Goal: Navigation & Orientation: Find specific page/section

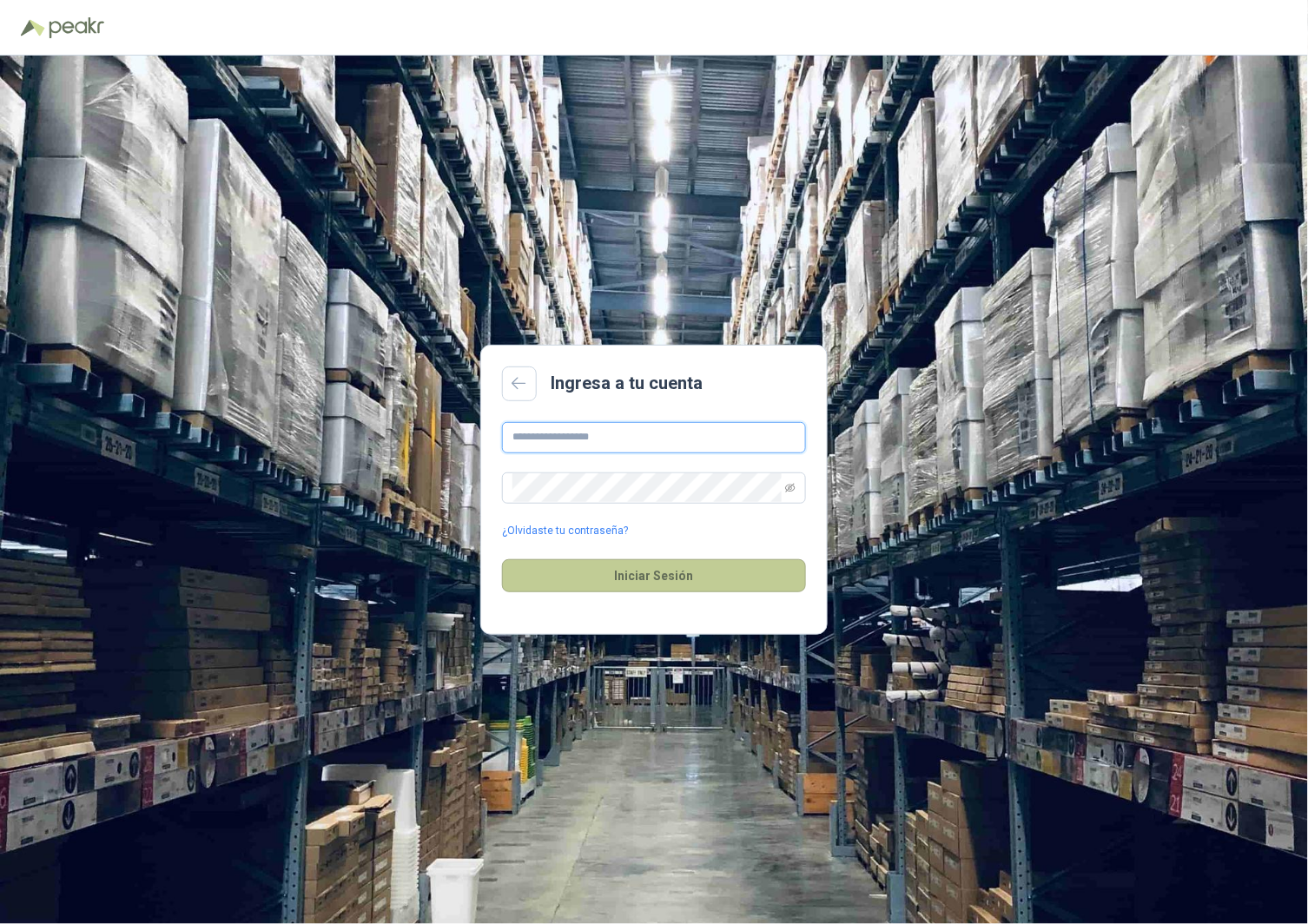
type input "**********"
click at [678, 578] on button "Iniciar Sesión" at bounding box center [654, 576] width 304 height 33
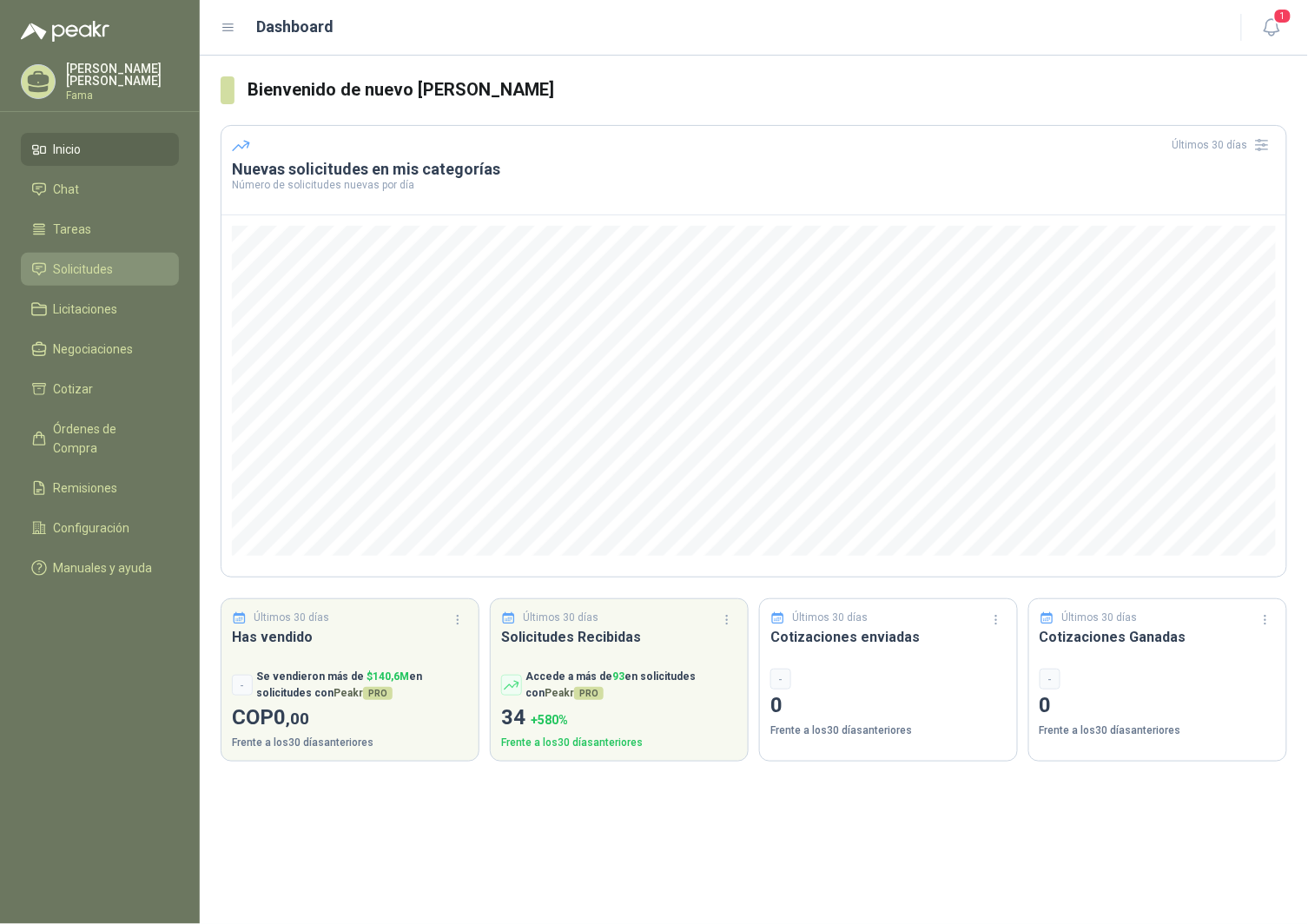
click at [86, 266] on span "Solicitudes" at bounding box center [84, 270] width 60 height 19
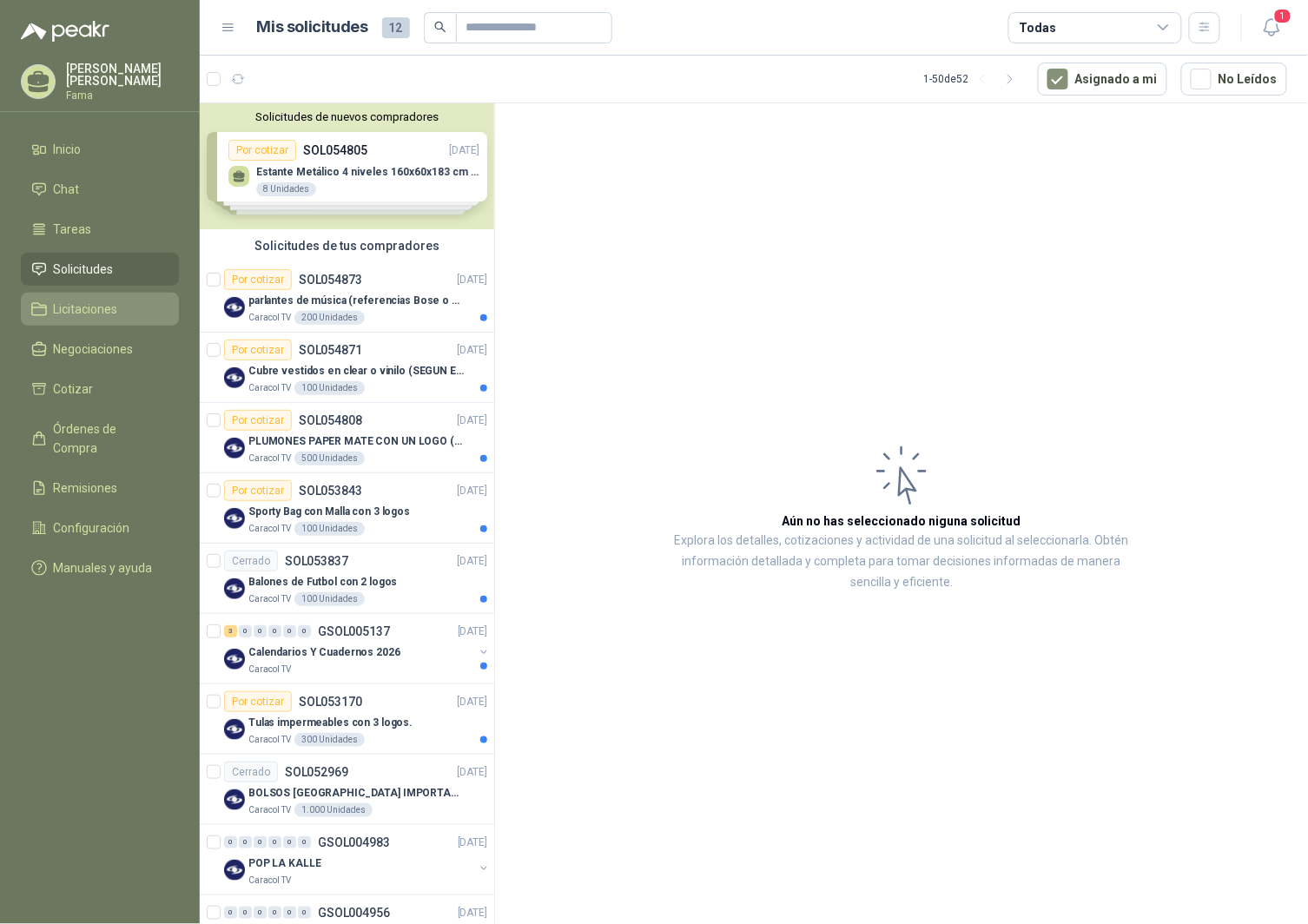
click at [74, 304] on span "Licitaciones" at bounding box center [86, 309] width 65 height 19
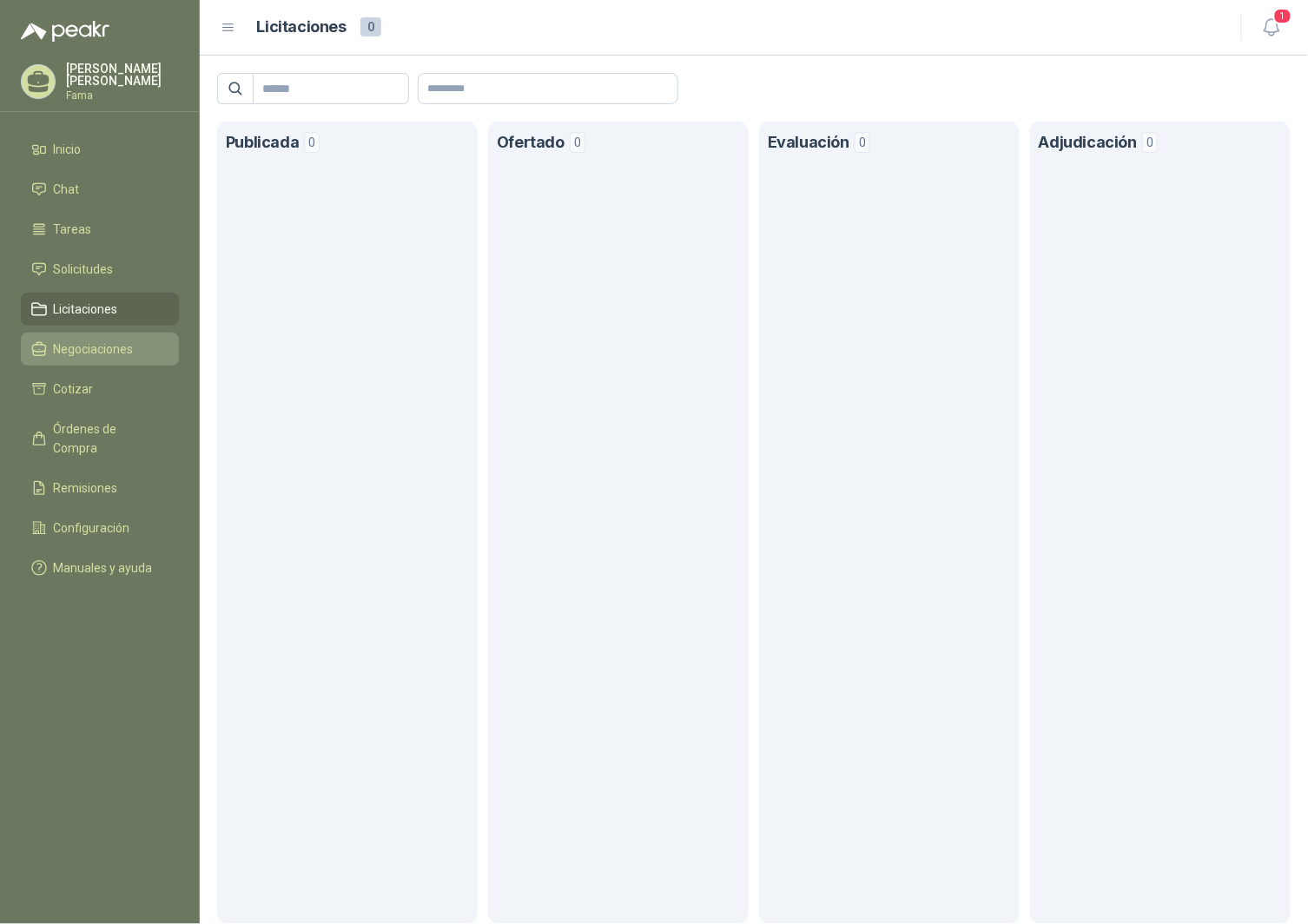
click at [88, 337] on link "Negociaciones" at bounding box center [99, 349] width 158 height 33
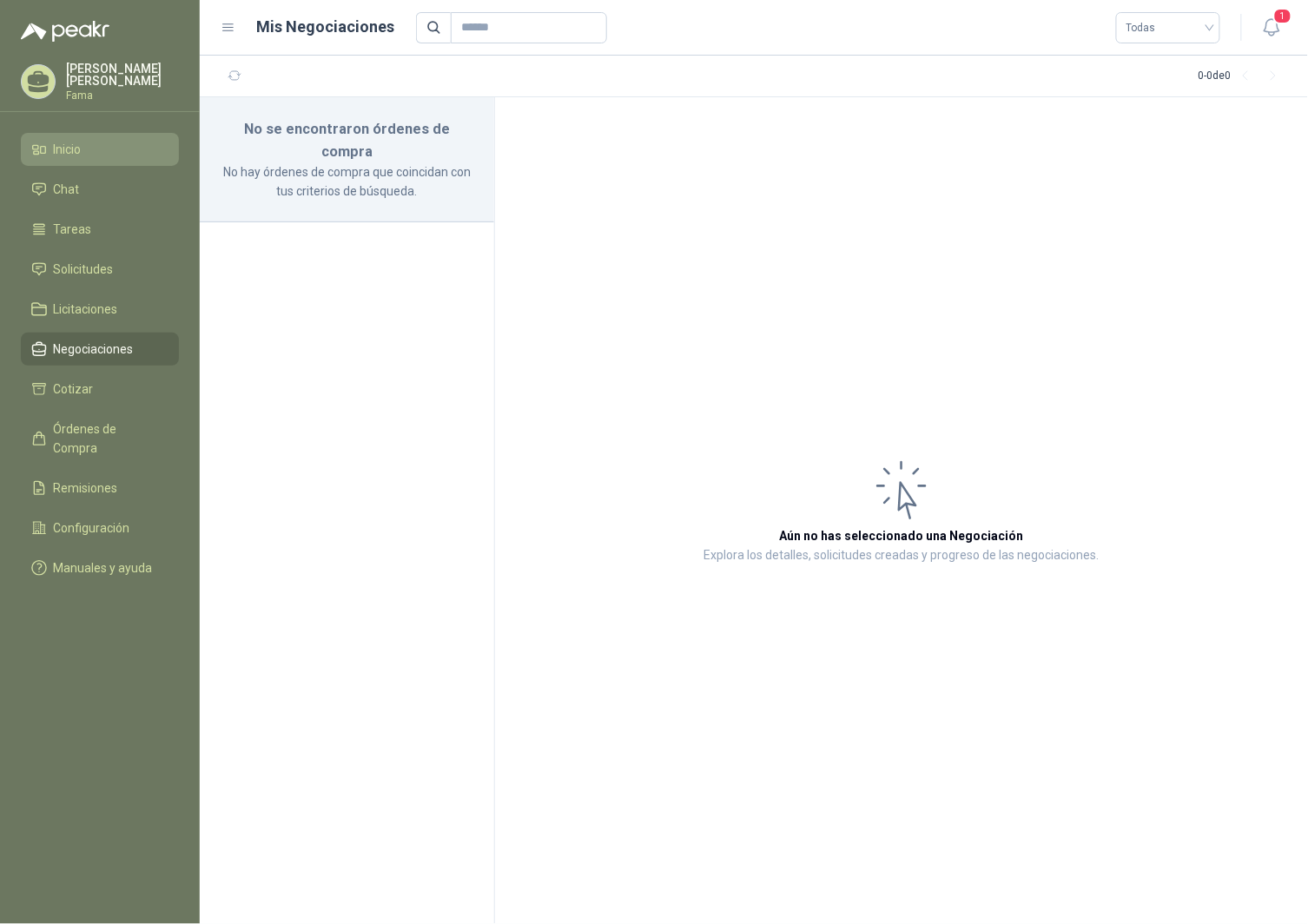
click at [55, 146] on span "Inicio" at bounding box center [68, 149] width 28 height 19
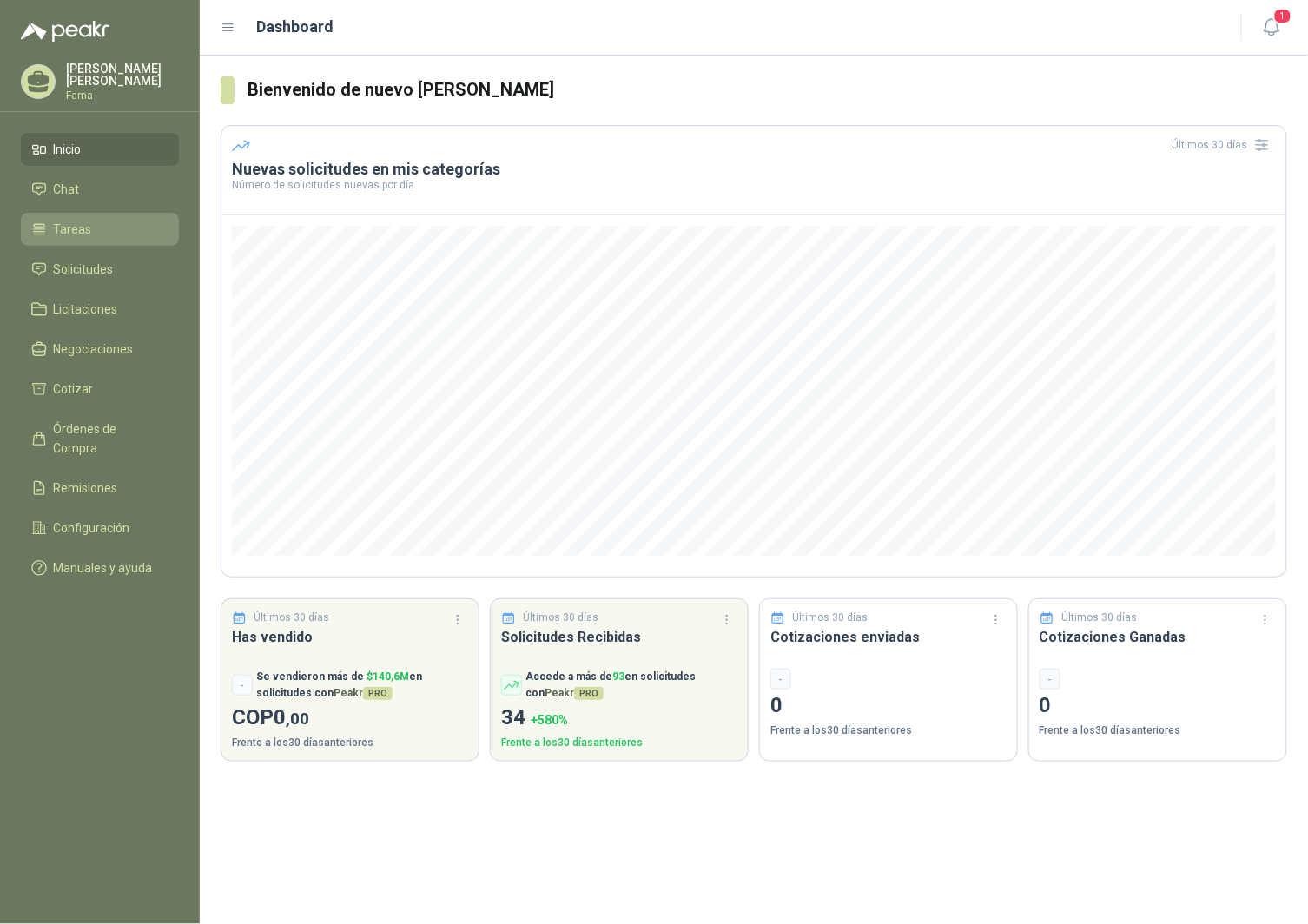
click at [83, 232] on span "Tareas" at bounding box center [73, 229] width 38 height 19
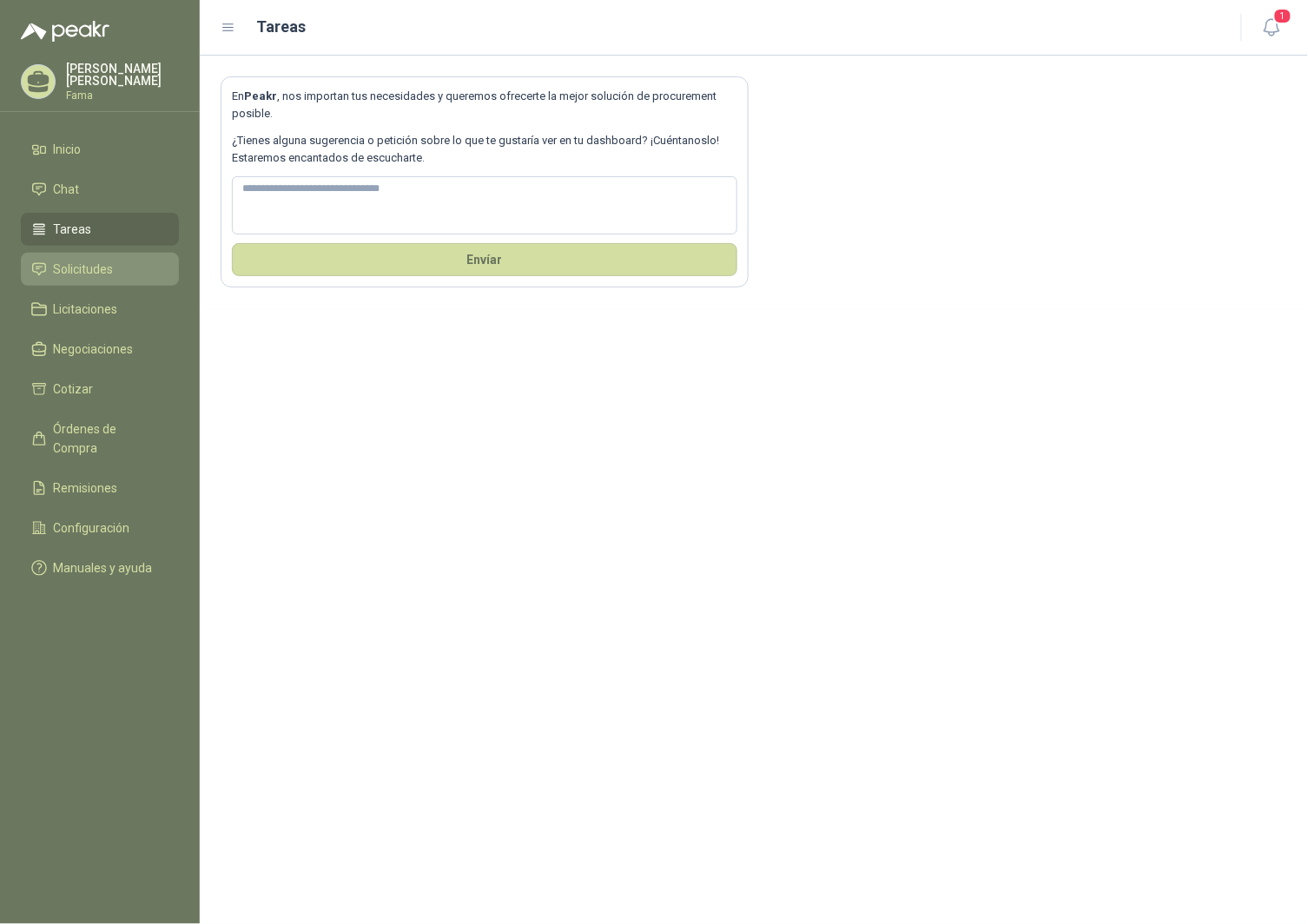
click at [65, 270] on span "Solicitudes" at bounding box center [84, 270] width 60 height 19
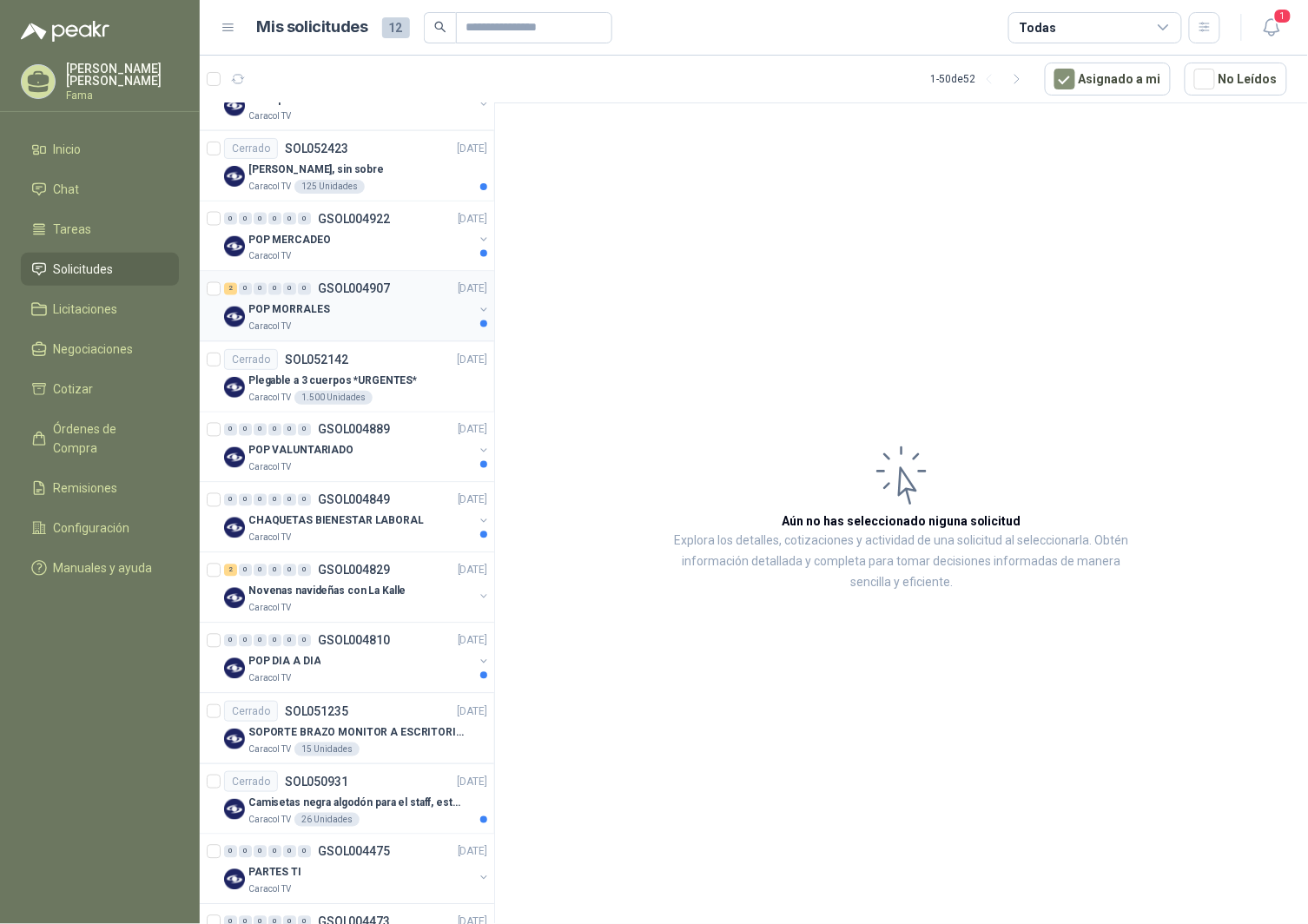
scroll to position [868, 0]
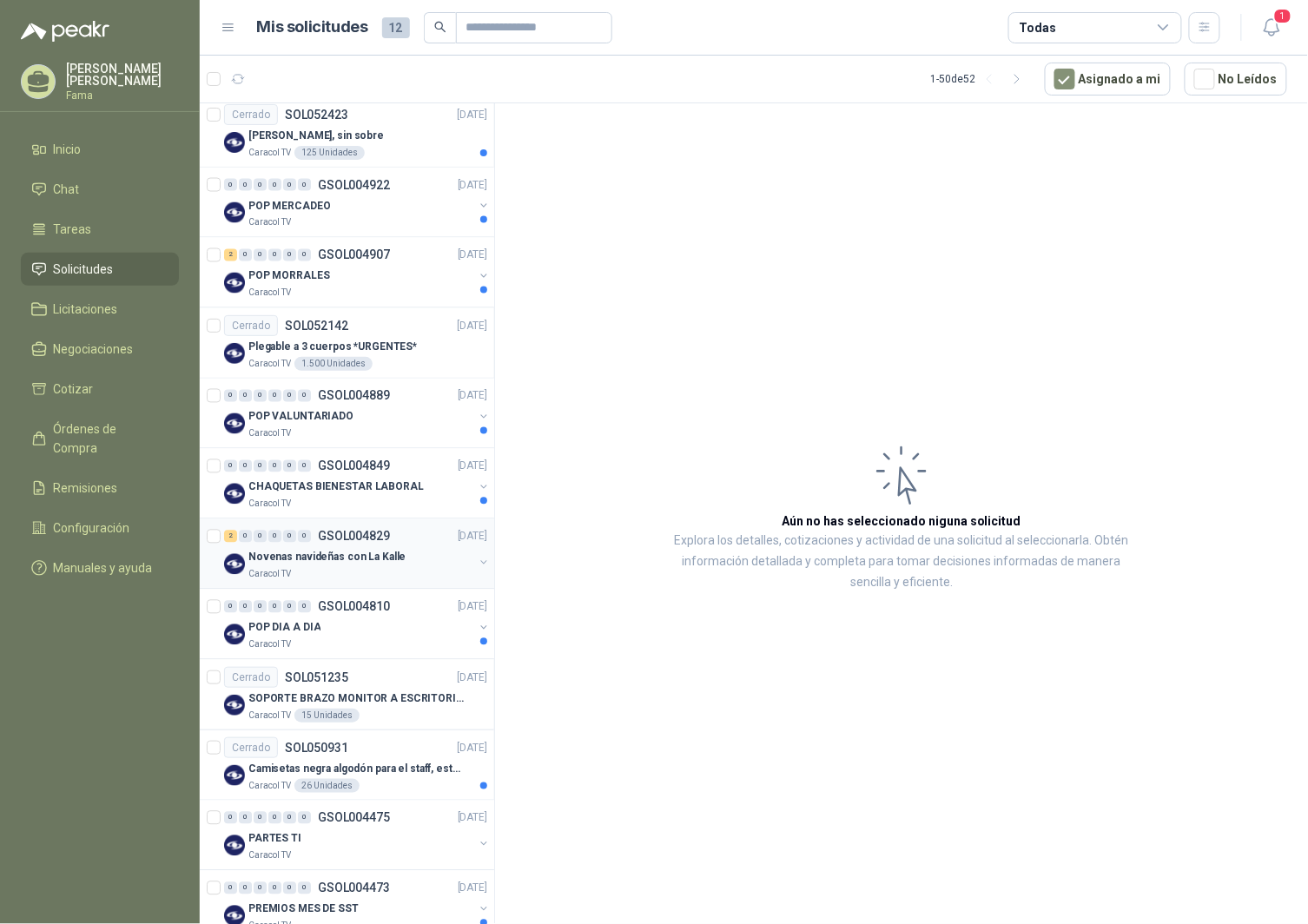
click at [325, 552] on p "Novenas navideñas con La Kalle" at bounding box center [327, 558] width 157 height 17
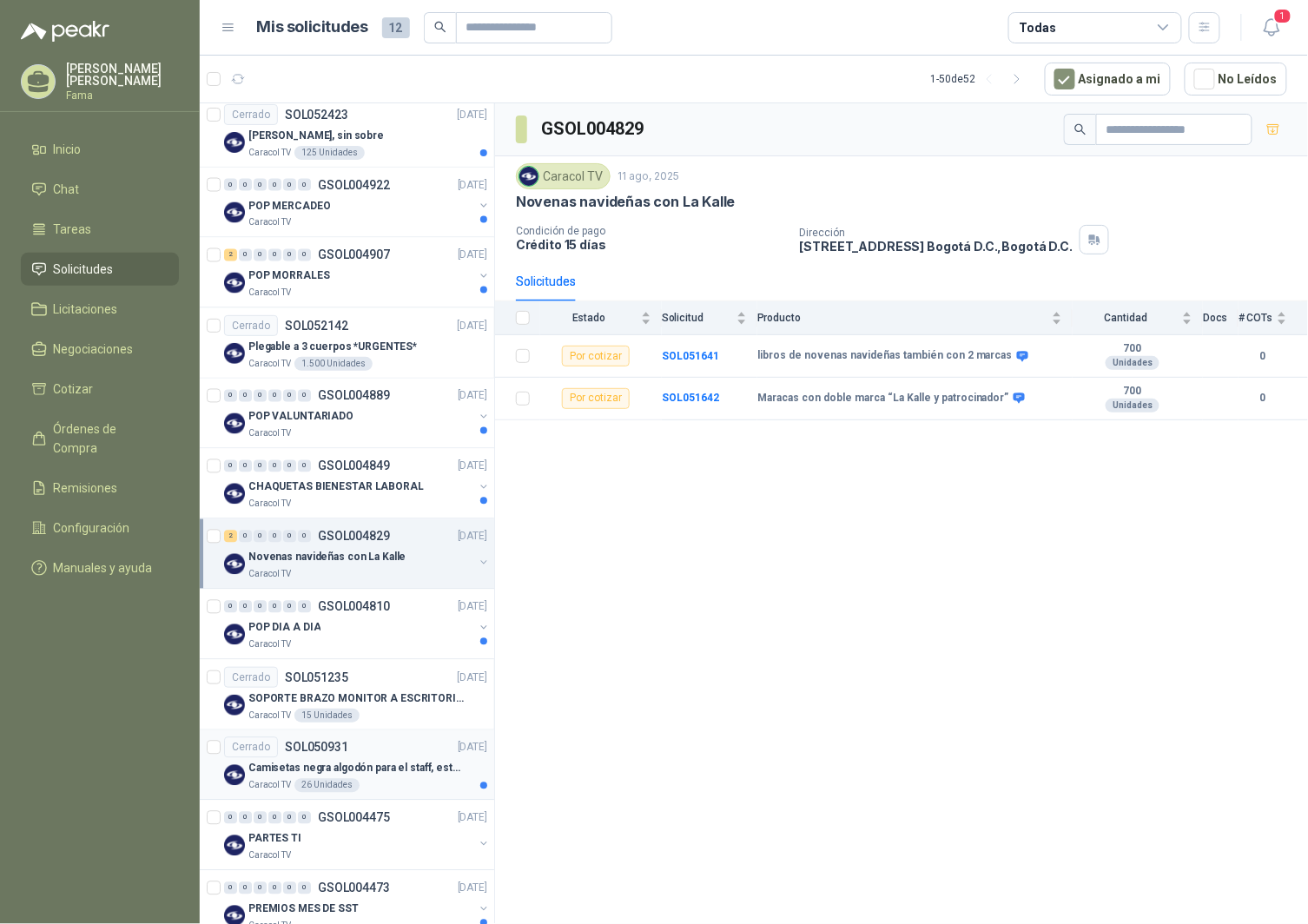
click at [480, 789] on div at bounding box center [483, 786] width 7 height 7
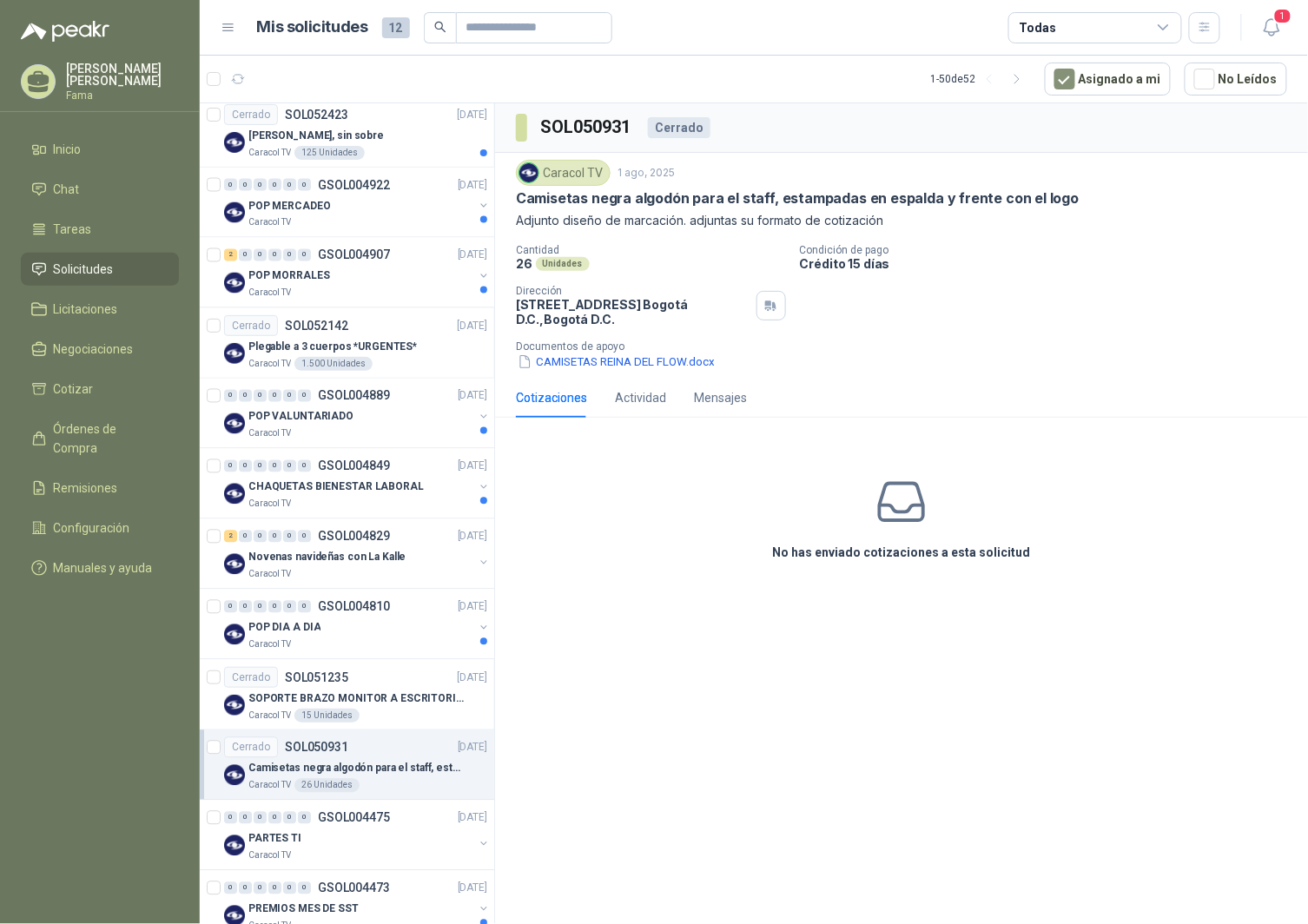
click at [469, 788] on div "Caracol TV 26 Unidades" at bounding box center [368, 786] width 239 height 14
click at [664, 513] on div "No has enviado cotizaciones a esta solicitud" at bounding box center [901, 519] width 812 height 175
click at [435, 363] on div "Caracol TV 1.500 Unidades" at bounding box center [368, 364] width 239 height 14
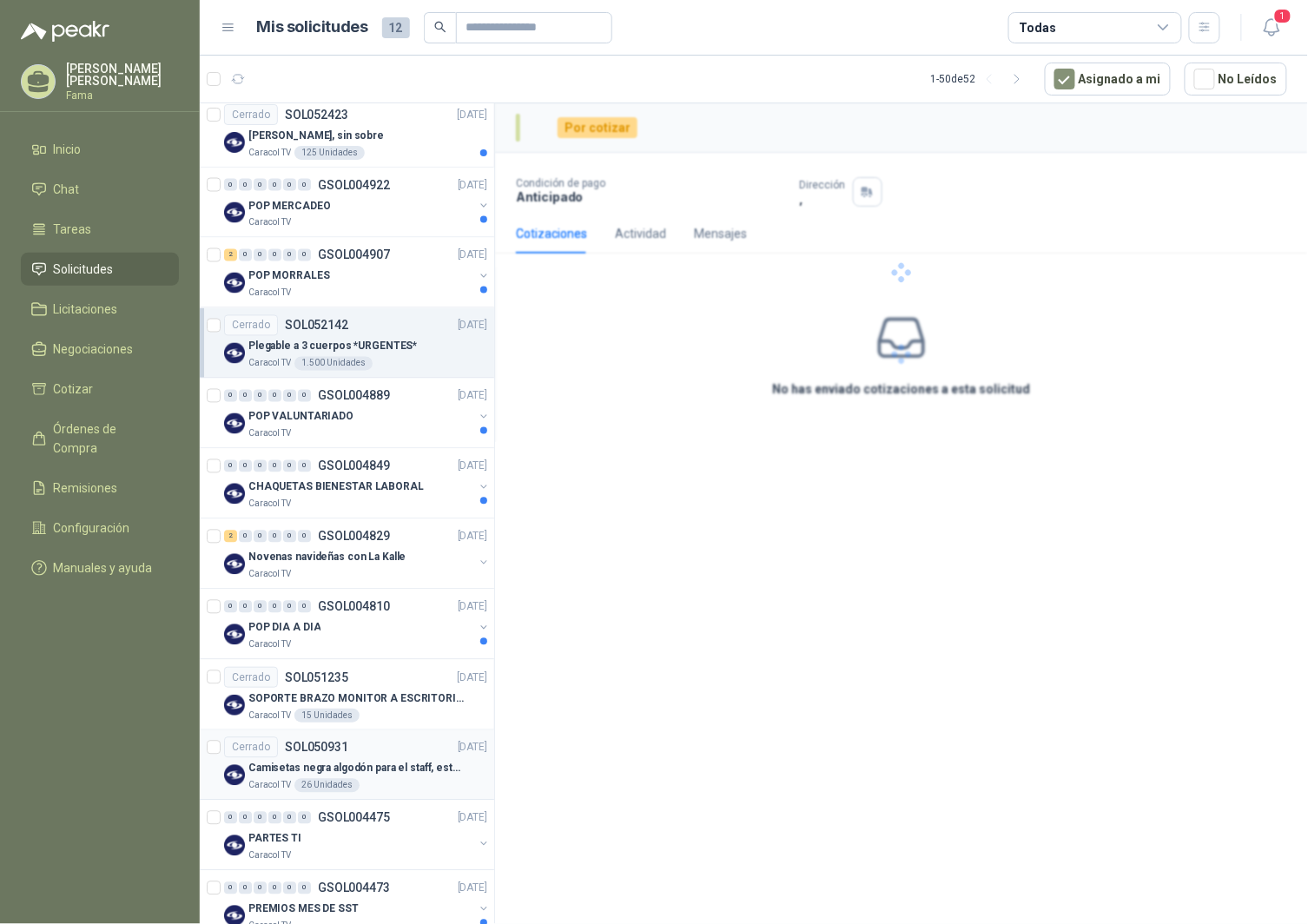
click at [366, 345] on p "Plegable a 3 cuerpos *URGENTES*" at bounding box center [332, 346] width 168 height 17
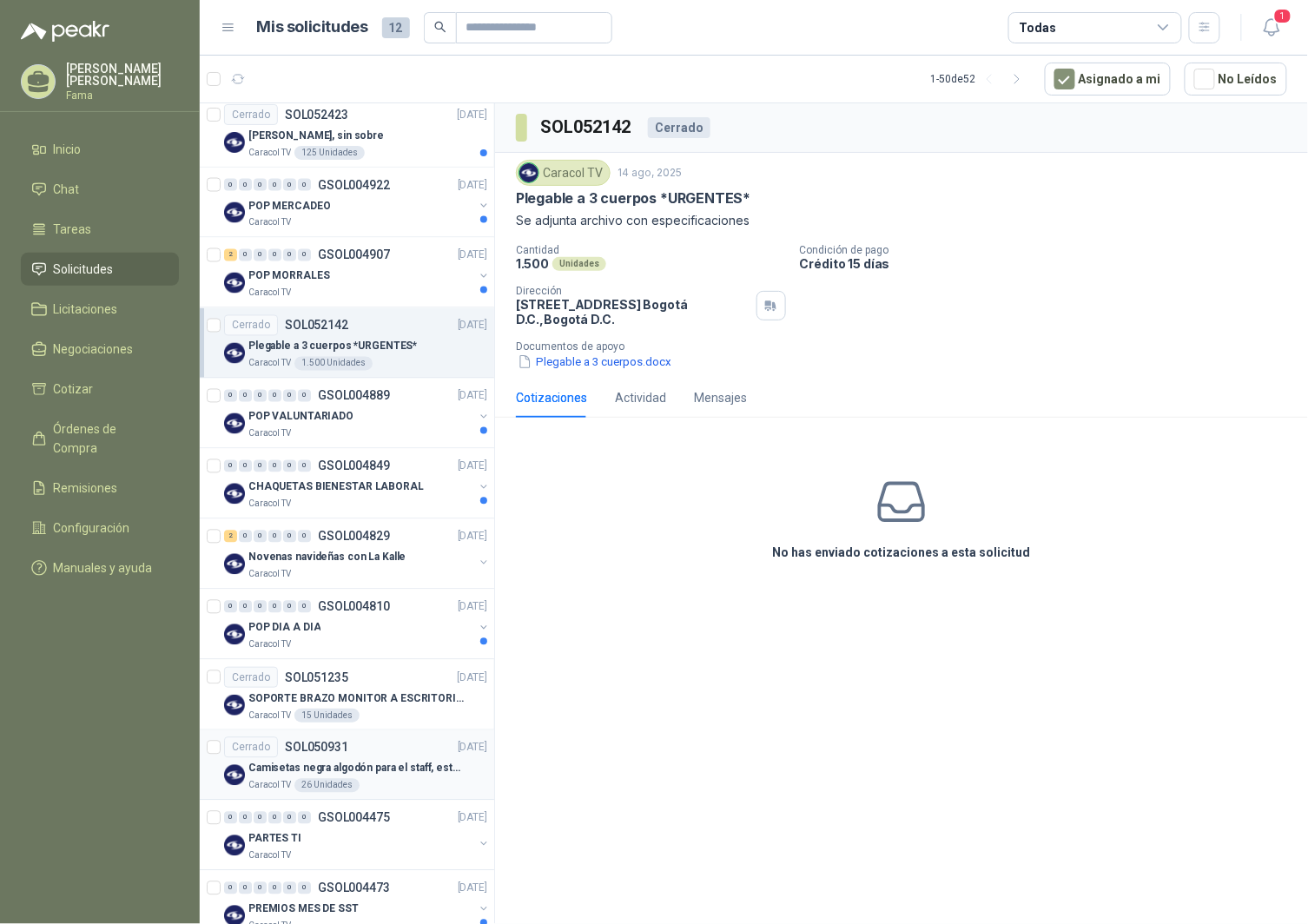
click at [608, 513] on div "No has enviado cotizaciones a esta solicitud" at bounding box center [901, 519] width 812 height 175
